Goal: Find specific page/section: Find specific page/section

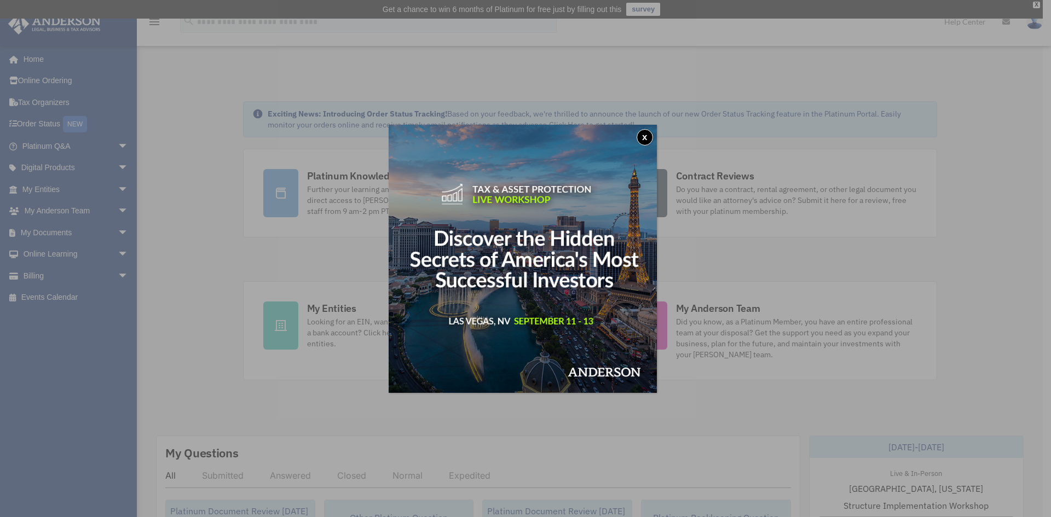
click at [651, 132] on button "x" at bounding box center [645, 137] width 16 height 16
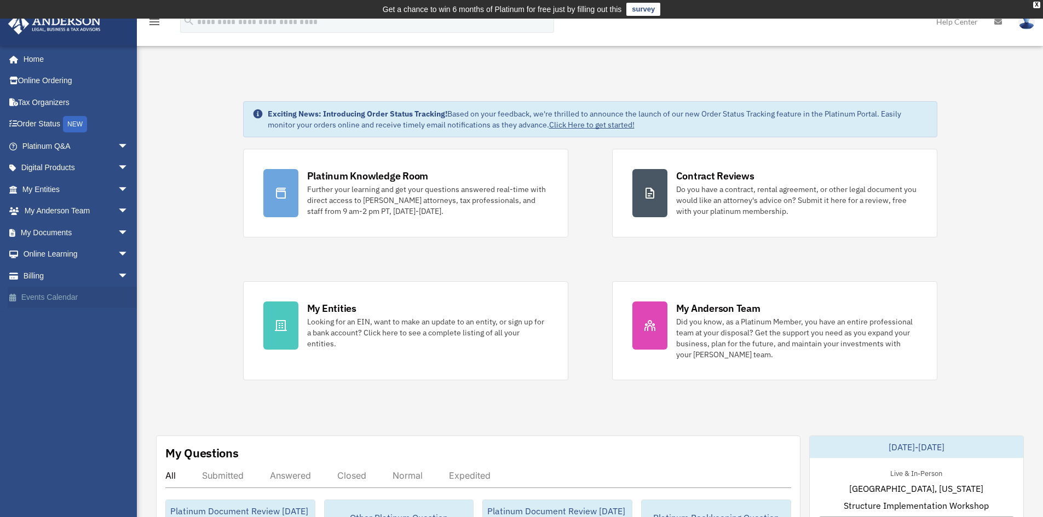
click at [42, 292] on link "Events Calendar" at bounding box center [76, 298] width 137 height 22
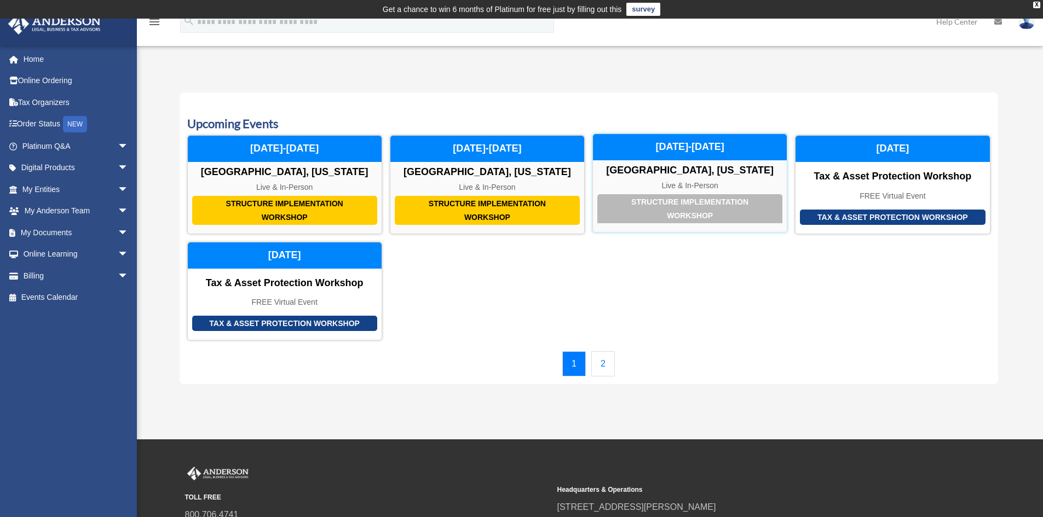
click at [730, 183] on div "Live & In-Person" at bounding box center [690, 185] width 194 height 9
click at [598, 360] on link "2" at bounding box center [603, 363] width 24 height 25
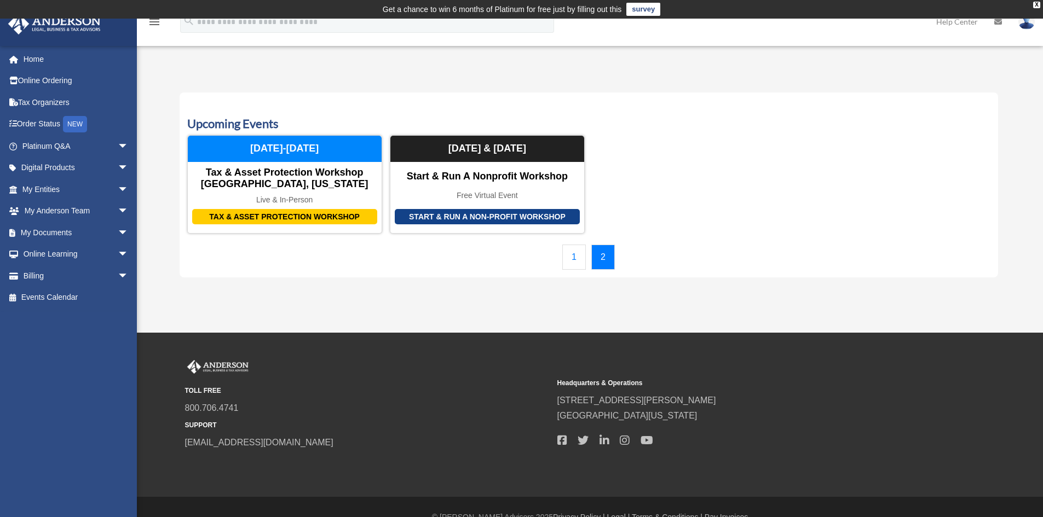
click at [572, 258] on link "1" at bounding box center [574, 257] width 24 height 25
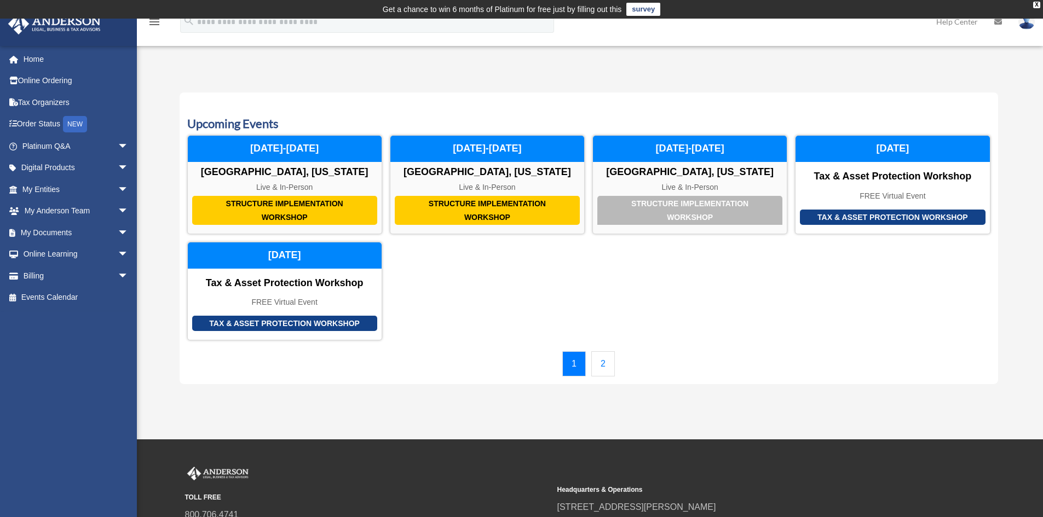
click at [597, 361] on link "2" at bounding box center [603, 363] width 24 height 25
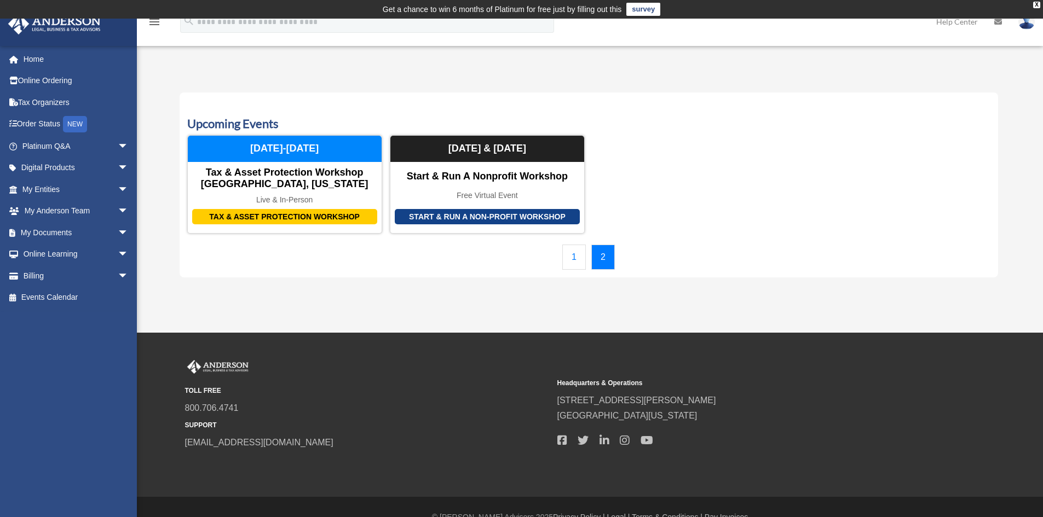
click at [574, 256] on link "1" at bounding box center [574, 257] width 24 height 25
